Goal: Check status: Check status

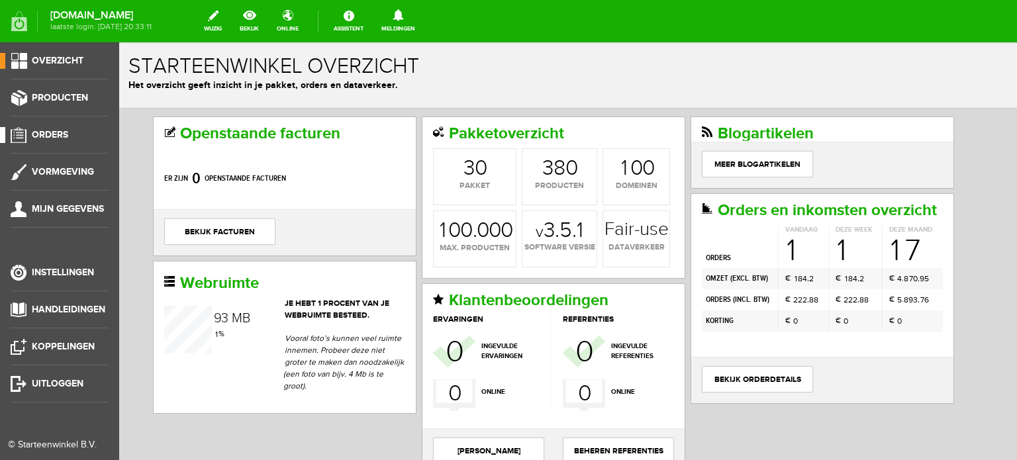
click at [61, 132] on span "Orders" at bounding box center [50, 134] width 36 height 11
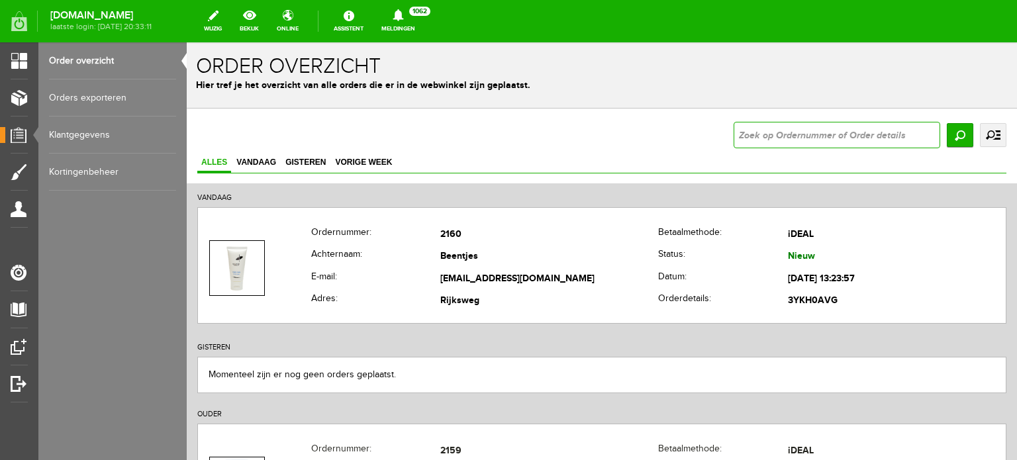
click at [734, 134] on input "text" at bounding box center [837, 135] width 207 height 26
type input "2119"
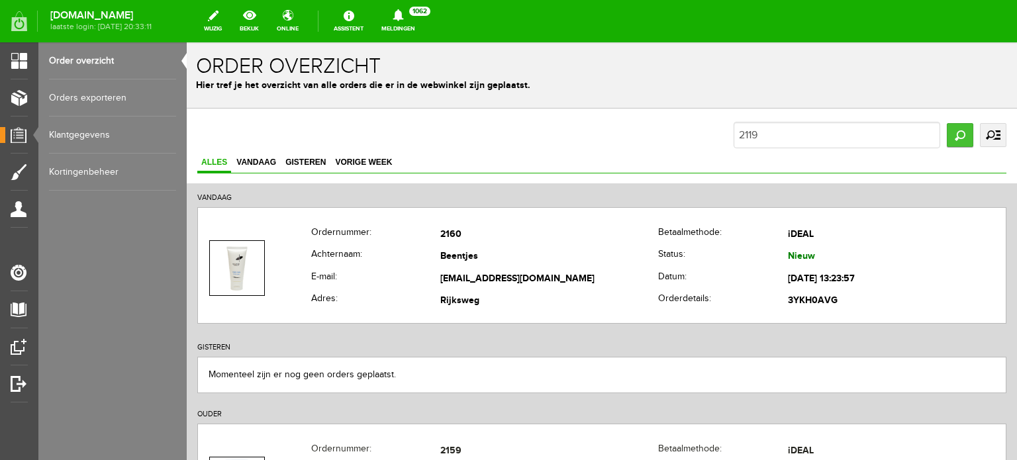
click at [950, 131] on input "Zoeken" at bounding box center [960, 135] width 26 height 24
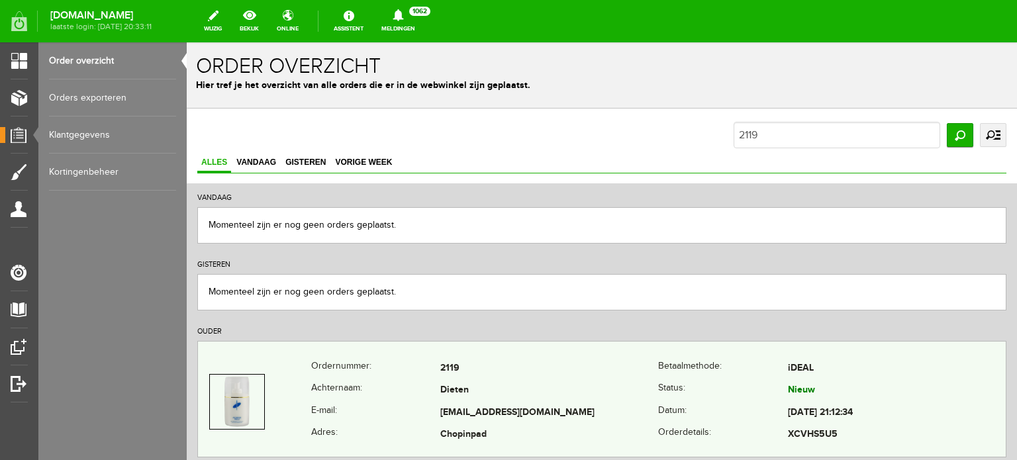
click at [470, 405] on td "[EMAIL_ADDRESS][DOMAIN_NAME]" at bounding box center [549, 413] width 218 height 23
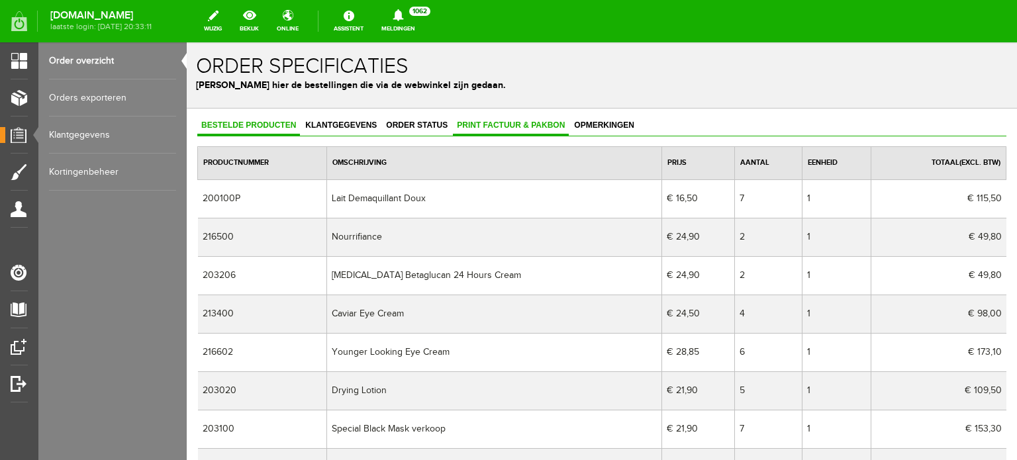
click at [531, 121] on span "Print factuur & pakbon" at bounding box center [511, 125] width 116 height 9
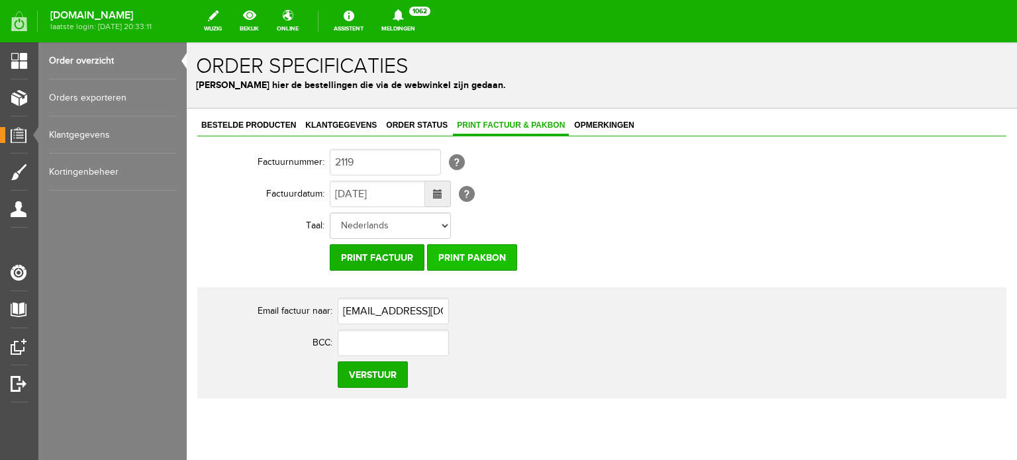
click at [484, 252] on input "Print pakbon" at bounding box center [472, 257] width 90 height 26
click at [464, 259] on input "Print pakbon" at bounding box center [472, 257] width 90 height 26
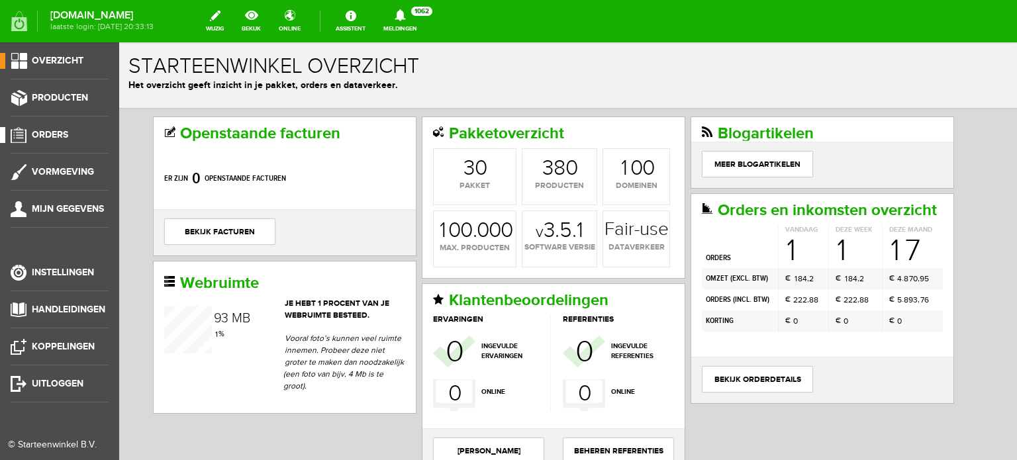
click at [53, 131] on span "Orders" at bounding box center [50, 134] width 36 height 11
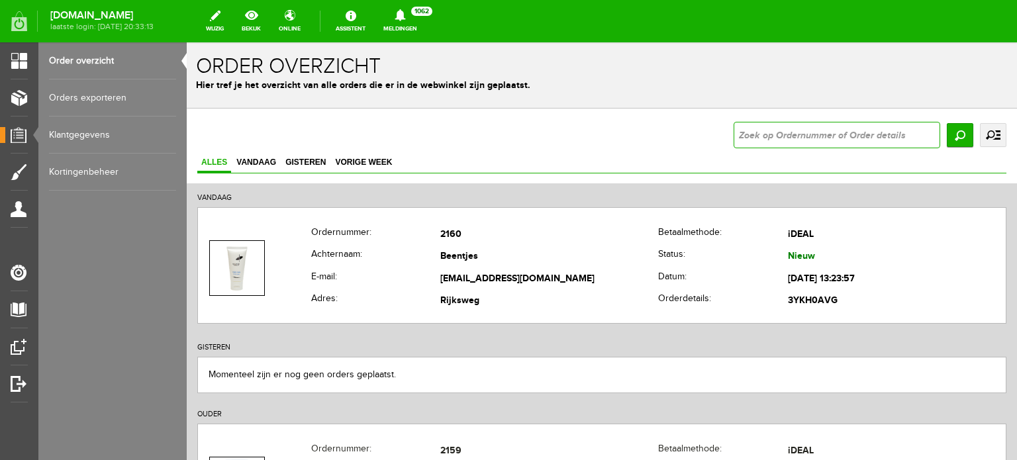
click at [743, 138] on input "text" at bounding box center [837, 135] width 207 height 26
type input "2119"
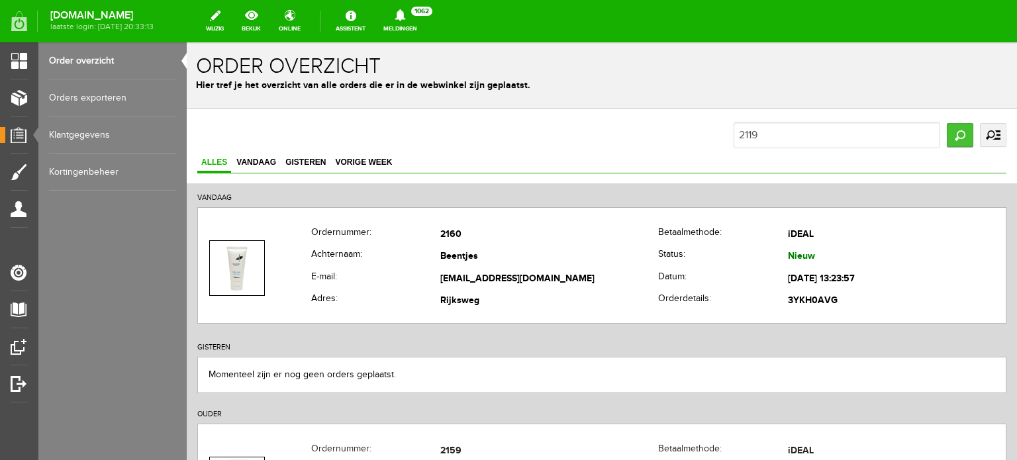
click at [954, 136] on input "Zoeken" at bounding box center [960, 135] width 26 height 24
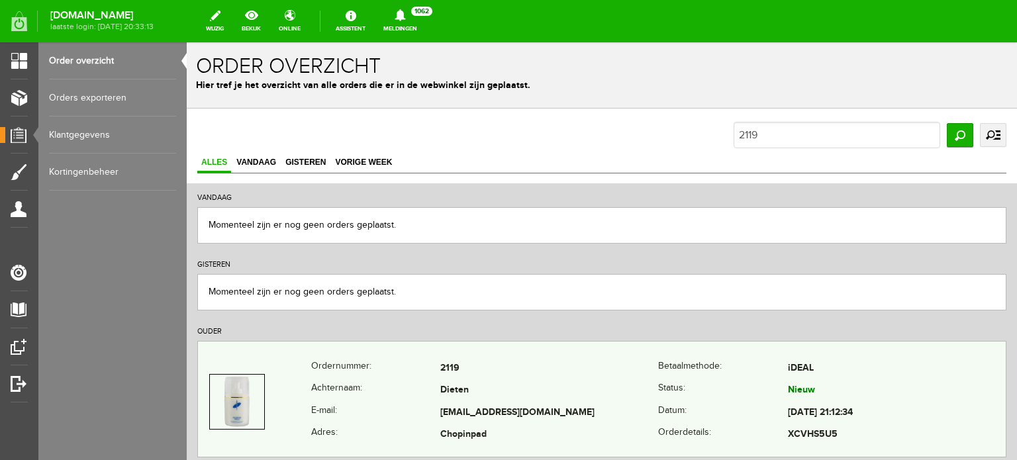
click at [463, 385] on td "Dieten" at bounding box center [549, 391] width 218 height 23
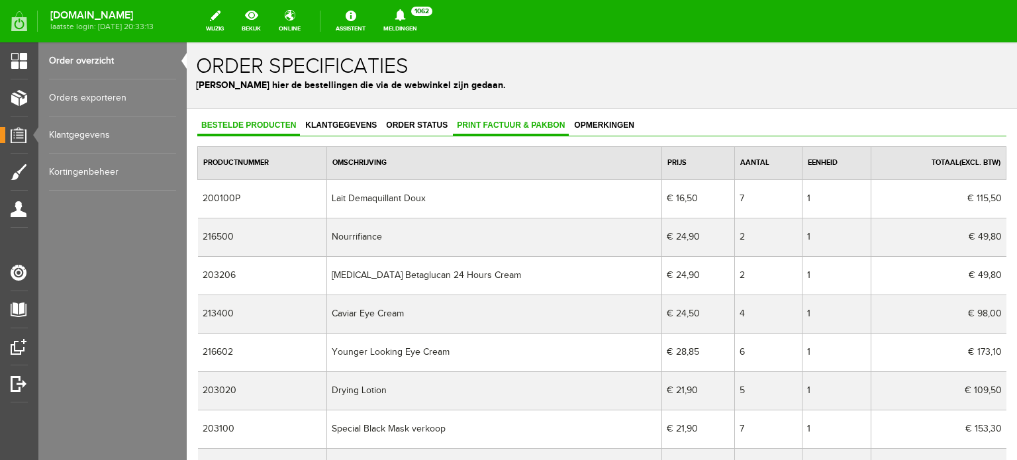
click at [507, 122] on span "Print factuur & pakbon" at bounding box center [511, 125] width 116 height 9
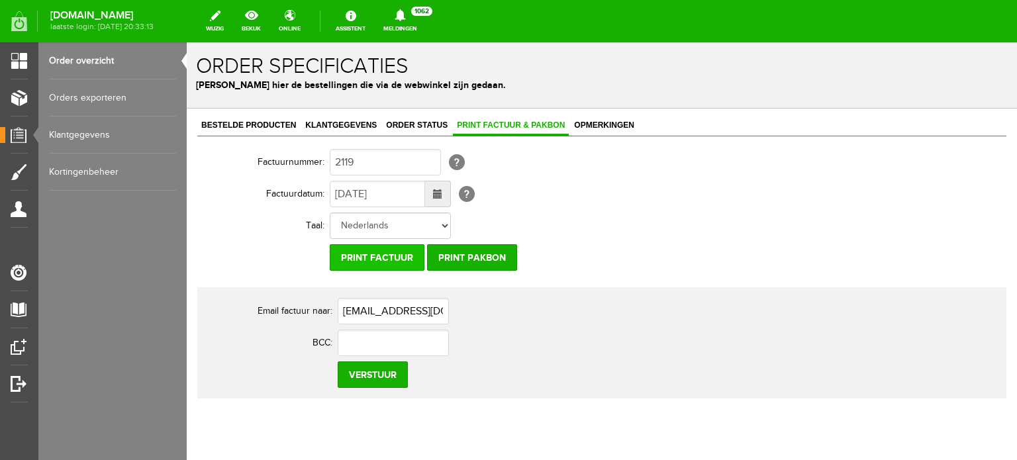
click at [384, 256] on input "Print factuur" at bounding box center [377, 257] width 95 height 26
